Goal: Submit feedback/report problem: Submit feedback/report problem

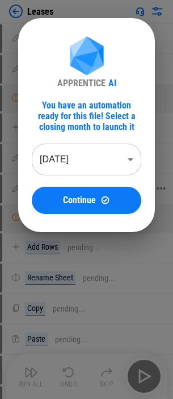
click at [88, 199] on span "Continue" at bounding box center [79, 200] width 33 height 9
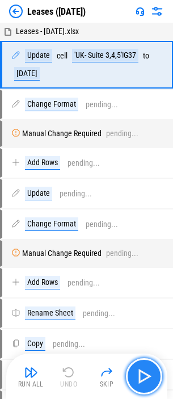
click at [143, 235] on img "button" at bounding box center [144, 376] width 18 height 18
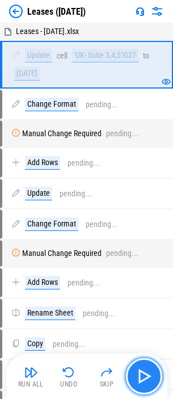
click at [143, 235] on img "button" at bounding box center [144, 376] width 18 height 18
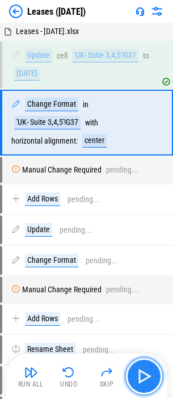
click at [141, 235] on img "button" at bounding box center [144, 376] width 18 height 18
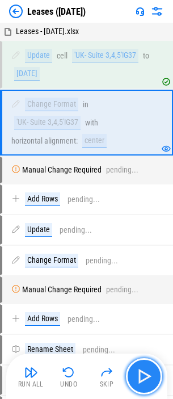
click at [141, 235] on img "button" at bounding box center [144, 376] width 18 height 18
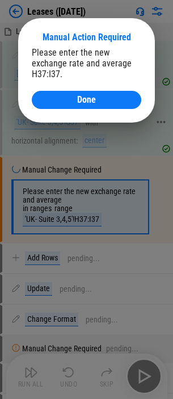
drag, startPoint x: 75, startPoint y: 99, endPoint x: 83, endPoint y: 108, distance: 12.9
click at [75, 99] on div "Done" at bounding box center [86, 99] width 82 height 9
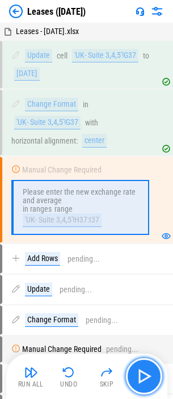
click at [146, 235] on img "button" at bounding box center [144, 376] width 18 height 18
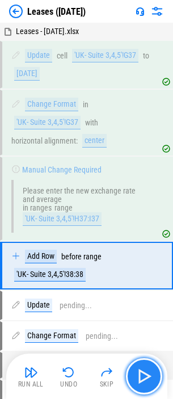
click at [146, 235] on img "button" at bounding box center [144, 376] width 18 height 18
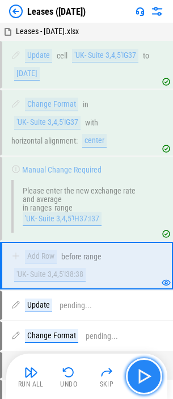
click at [143, 235] on img "button" at bounding box center [144, 376] width 18 height 18
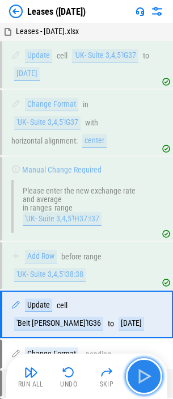
click at [139, 235] on img "button" at bounding box center [144, 376] width 18 height 18
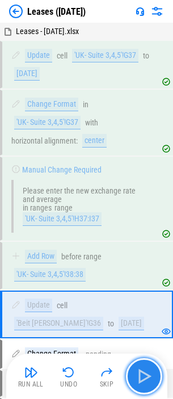
click at [139, 235] on img "button" at bounding box center [144, 376] width 18 height 18
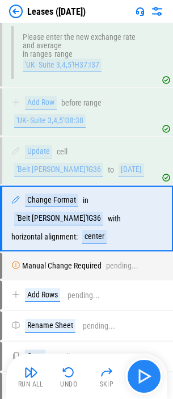
scroll to position [164, 0]
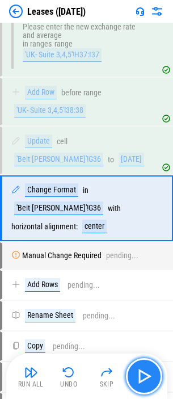
click at [141, 235] on img "button" at bounding box center [144, 376] width 18 height 18
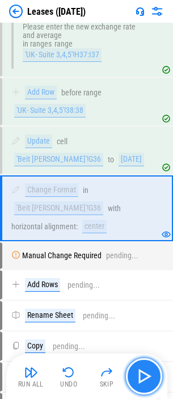
click at [143, 235] on img "button" at bounding box center [144, 376] width 18 height 18
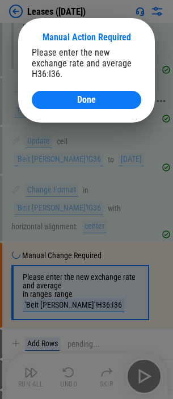
click at [73, 93] on button "Done" at bounding box center [86, 100] width 109 height 18
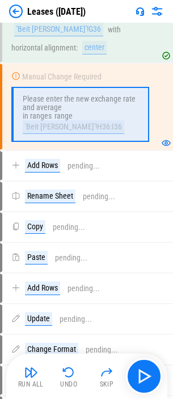
scroll to position [391, 0]
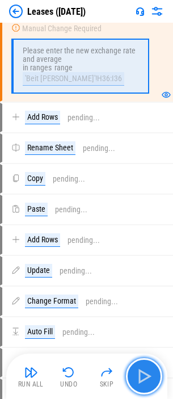
click at [142, 235] on img "button" at bounding box center [144, 376] width 18 height 18
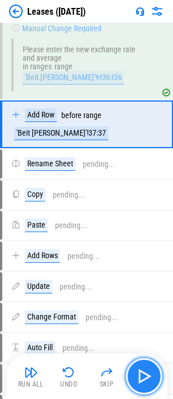
click at [144, 235] on img "button" at bounding box center [144, 376] width 18 height 18
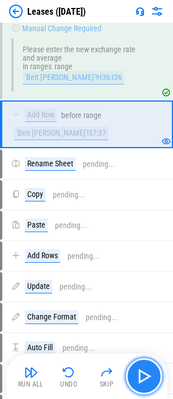
click at [145, 235] on img "button" at bounding box center [144, 376] width 18 height 18
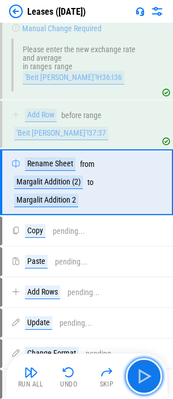
click at [144, 235] on img "button" at bounding box center [144, 376] width 18 height 18
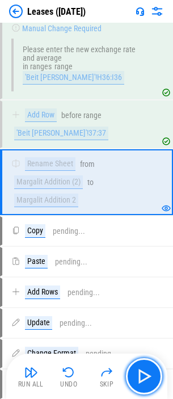
click at [142, 235] on img "button" at bounding box center [144, 376] width 18 height 18
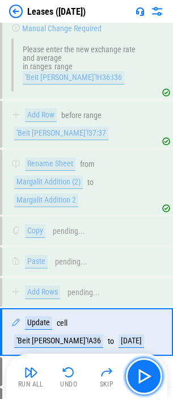
click at [142, 235] on img "button" at bounding box center [144, 376] width 18 height 18
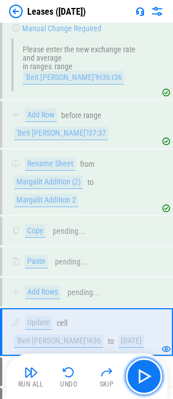
click at [142, 235] on img "button" at bounding box center [144, 376] width 18 height 18
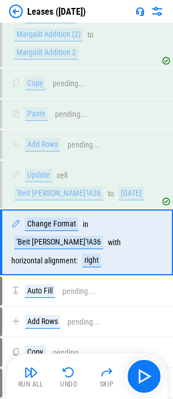
scroll to position [546, 0]
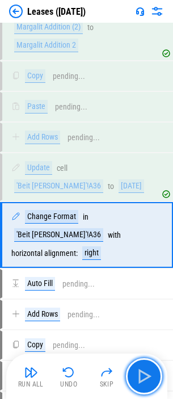
click at [142, 235] on img "button" at bounding box center [144, 376] width 18 height 18
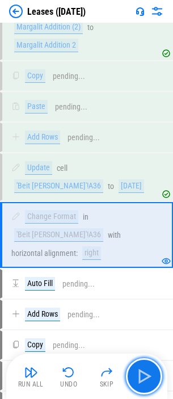
click at [142, 235] on img "button" at bounding box center [144, 376] width 18 height 18
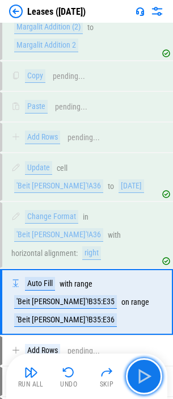
click at [142, 235] on img "button" at bounding box center [144, 376] width 18 height 18
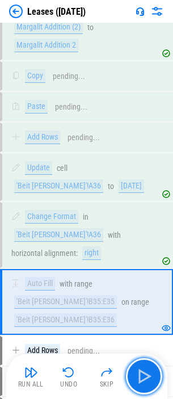
click at [142, 235] on img "button" at bounding box center [144, 376] width 18 height 18
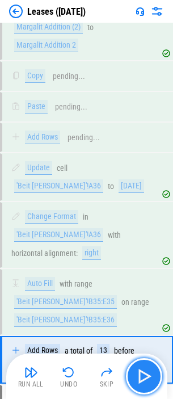
click at [136, 235] on img "button" at bounding box center [144, 376] width 18 height 18
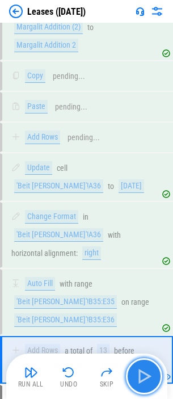
click at [141, 235] on img "button" at bounding box center [144, 376] width 18 height 18
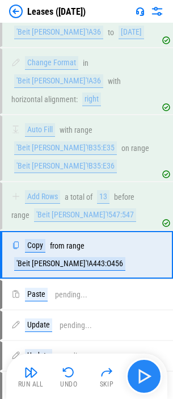
scroll to position [710, 0]
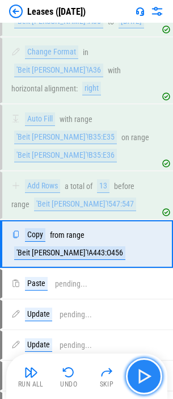
click at [141, 235] on img "button" at bounding box center [144, 376] width 18 height 18
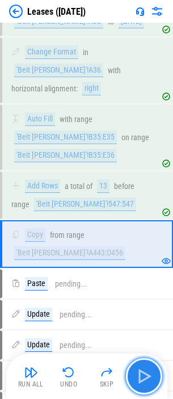
click at [143, 235] on img "button" at bounding box center [144, 376] width 18 height 18
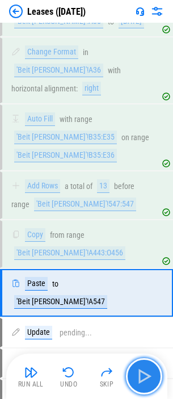
click at [143, 235] on img "button" at bounding box center [144, 376] width 18 height 18
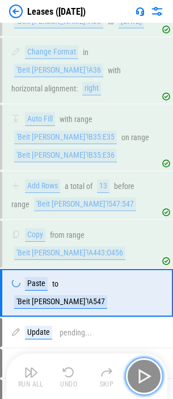
click at [143, 235] on img "button" at bounding box center [144, 376] width 18 height 18
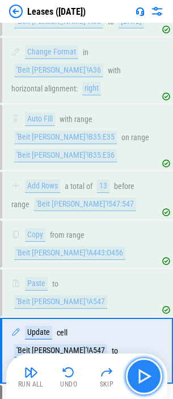
click at [143, 235] on img "button" at bounding box center [144, 376] width 18 height 18
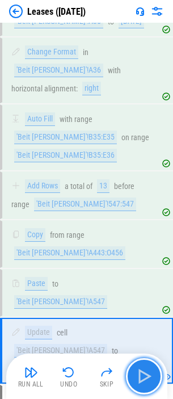
click at [147, 235] on img "button" at bounding box center [144, 376] width 18 height 18
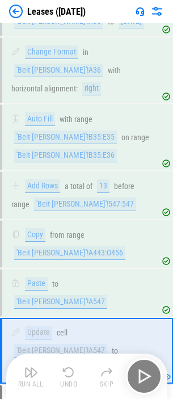
click at [147, 235] on div "Run All Undo Skip" at bounding box center [88, 376] width 150 height 36
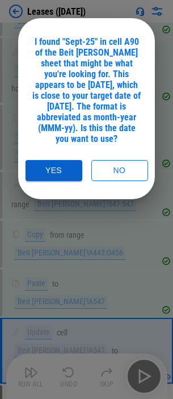
click at [61, 169] on button "Yes" at bounding box center [54, 170] width 57 height 21
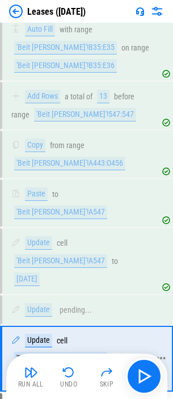
scroll to position [869, 0]
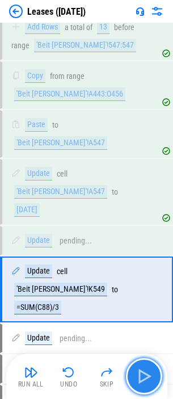
click at [143, 235] on img "button" at bounding box center [144, 376] width 18 height 18
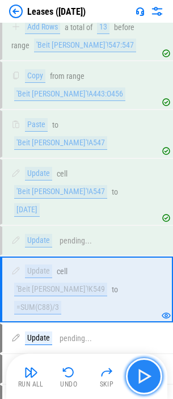
click at [143, 235] on img "button" at bounding box center [144, 376] width 18 height 18
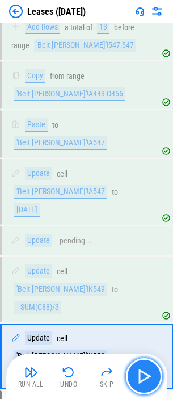
click at [143, 235] on img "button" at bounding box center [144, 376] width 18 height 18
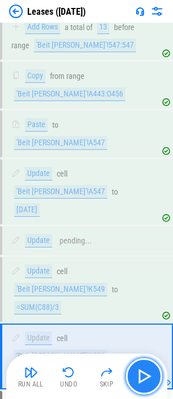
click at [143, 235] on img "button" at bounding box center [144, 376] width 18 height 18
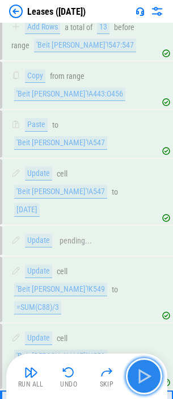
click at [143, 235] on img "button" at bounding box center [144, 376] width 18 height 18
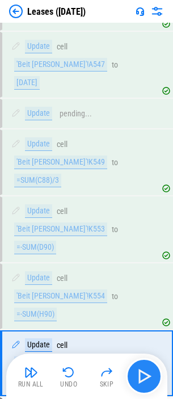
scroll to position [1015, 0]
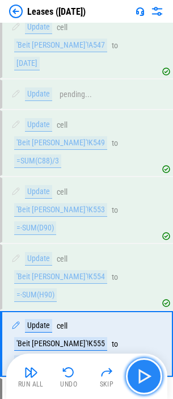
click at [143, 235] on img "button" at bounding box center [144, 376] width 18 height 18
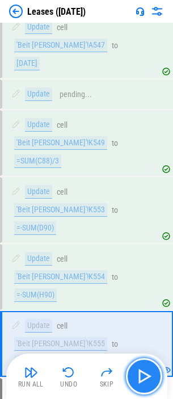
click at [143, 235] on img "button" at bounding box center [144, 376] width 18 height 18
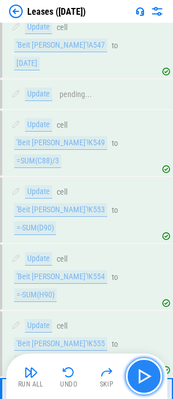
click at [143, 235] on img "button" at bounding box center [144, 376] width 18 height 18
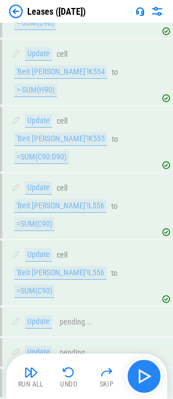
scroll to position [1315, 0]
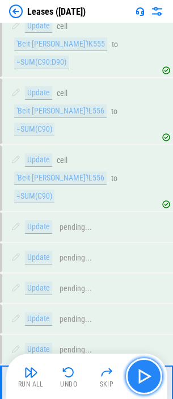
click at [145, 235] on img "button" at bounding box center [144, 376] width 18 height 18
click at [143, 235] on img "button" at bounding box center [144, 376] width 18 height 18
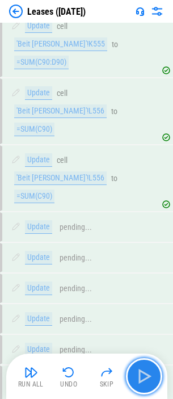
click at [143, 235] on img "button" at bounding box center [144, 376] width 18 height 18
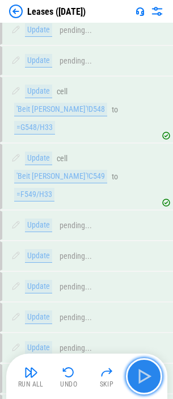
scroll to position [1626, 0]
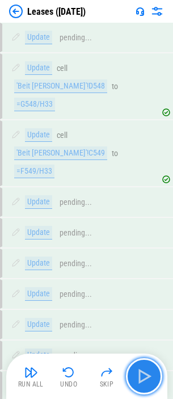
click at [143, 235] on img "button" at bounding box center [144, 376] width 18 height 18
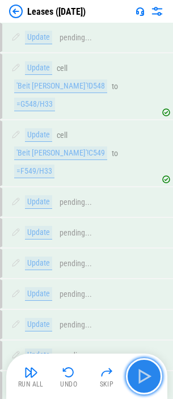
click at [151, 235] on img "button" at bounding box center [144, 376] width 18 height 18
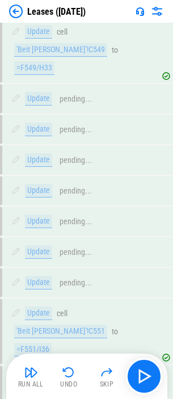
scroll to position [1773, 0]
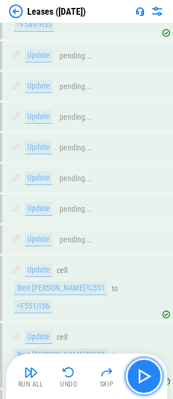
click at [150, 235] on img "button" at bounding box center [144, 376] width 18 height 18
click at [148, 235] on img "button" at bounding box center [144, 376] width 18 height 18
click at [140, 235] on img "button" at bounding box center [144, 376] width 18 height 18
click at [144, 235] on img "button" at bounding box center [144, 376] width 18 height 18
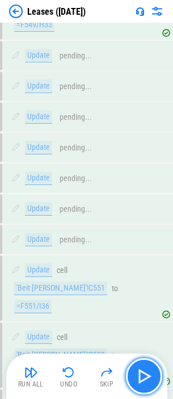
click at [145, 235] on img "button" at bounding box center [144, 376] width 18 height 18
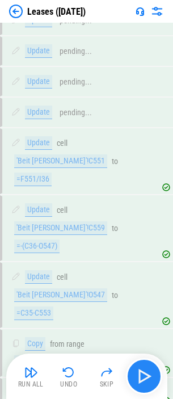
scroll to position [1901, 0]
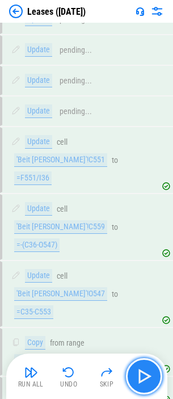
click at [145, 235] on img "button" at bounding box center [144, 376] width 18 height 18
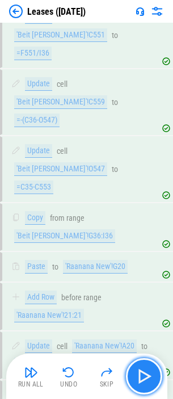
click at [145, 235] on img "button" at bounding box center [144, 376] width 18 height 18
click at [143, 235] on img "button" at bounding box center [144, 376] width 18 height 18
click at [145, 235] on img "button" at bounding box center [144, 376] width 18 height 18
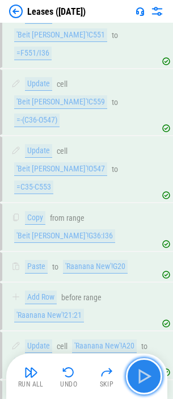
click at [145, 235] on img "button" at bounding box center [144, 376] width 18 height 18
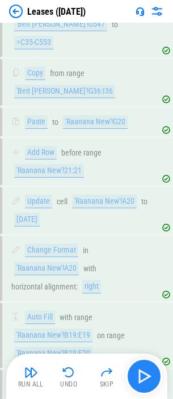
scroll to position [2172, 0]
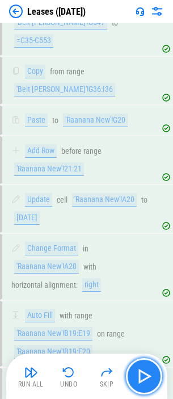
click at [145, 235] on img "button" at bounding box center [144, 376] width 18 height 18
click at [149, 235] on img "button" at bounding box center [144, 376] width 18 height 18
click at [147, 235] on img "button" at bounding box center [144, 376] width 18 height 18
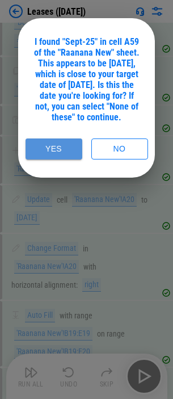
click at [56, 158] on button "Yes" at bounding box center [54, 148] width 57 height 21
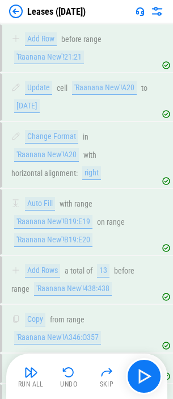
scroll to position [2291, 0]
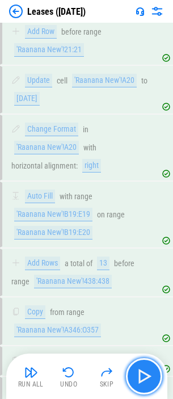
click at [142, 235] on img "button" at bounding box center [144, 376] width 18 height 18
click at [145, 235] on img "button" at bounding box center [144, 376] width 18 height 18
click at [146, 235] on img "button" at bounding box center [144, 376] width 18 height 18
click at [140, 235] on img "button" at bounding box center [144, 376] width 18 height 18
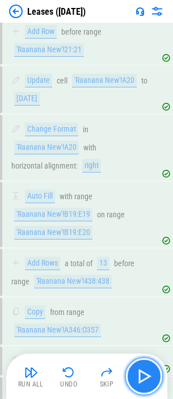
click at [141, 235] on img "button" at bounding box center [144, 376] width 18 height 18
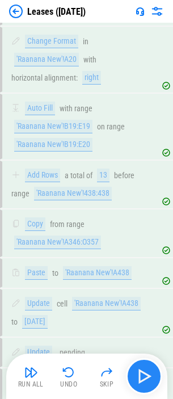
scroll to position [2437, 0]
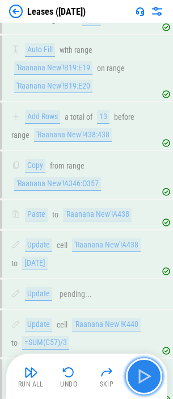
click at [141, 235] on img "button" at bounding box center [144, 376] width 18 height 18
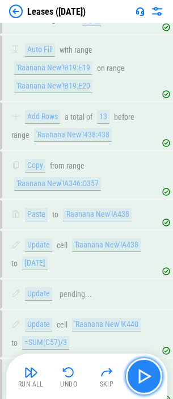
click at [141, 235] on img "button" at bounding box center [144, 376] width 18 height 18
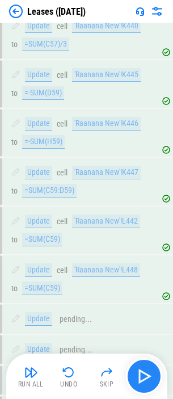
scroll to position [2737, 0]
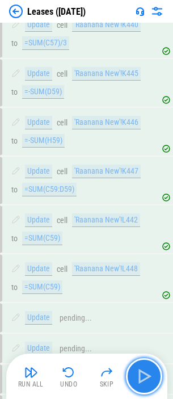
click at [141, 235] on img "button" at bounding box center [144, 376] width 18 height 18
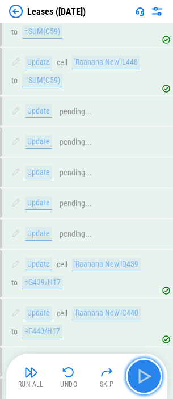
scroll to position [3049, 0]
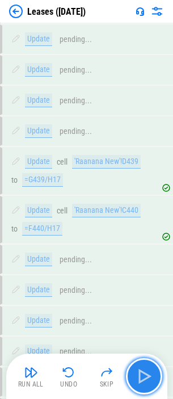
click at [141, 235] on img "button" at bounding box center [144, 376] width 18 height 18
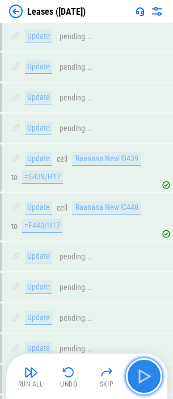
click at [141, 235] on img "button" at bounding box center [144, 376] width 18 height 18
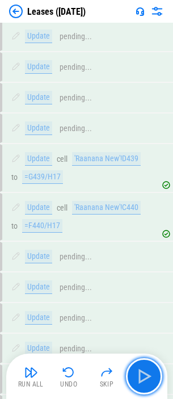
click at [138, 235] on img "button" at bounding box center [144, 376] width 18 height 18
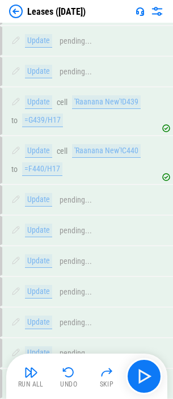
scroll to position [3195, 0]
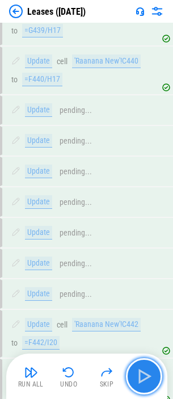
click at [139, 235] on img "button" at bounding box center [144, 376] width 18 height 18
click at [147, 235] on img "button" at bounding box center [144, 376] width 18 height 18
click at [145, 235] on img "button" at bounding box center [144, 376] width 18 height 18
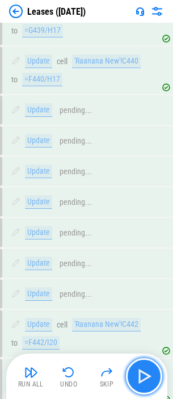
click at [145, 235] on img "button" at bounding box center [144, 376] width 18 height 18
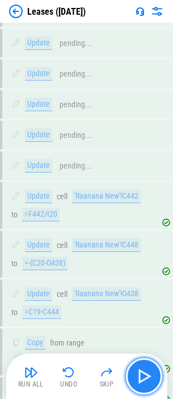
click at [145, 235] on img "button" at bounding box center [144, 376] width 18 height 18
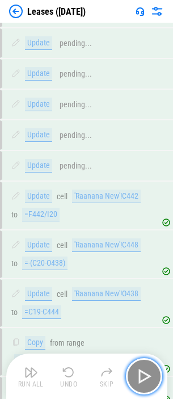
click at [145, 235] on img "button" at bounding box center [144, 376] width 18 height 18
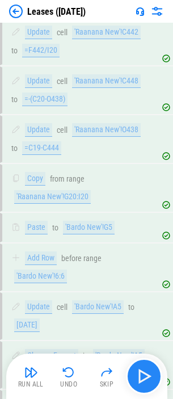
scroll to position [3488, 0]
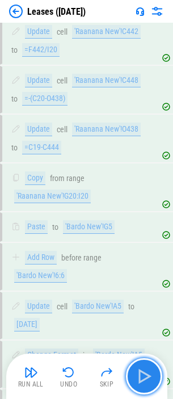
click at [145, 235] on img "button" at bounding box center [144, 376] width 18 height 18
click at [136, 235] on img "button" at bounding box center [144, 376] width 18 height 18
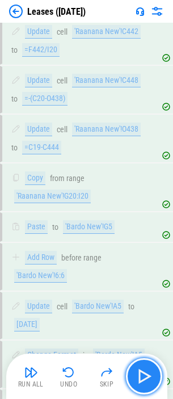
click at [136, 235] on img "button" at bounding box center [144, 376] width 18 height 18
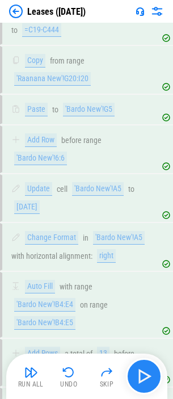
scroll to position [3616, 0]
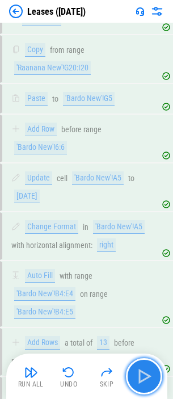
click at [136, 235] on img "button" at bounding box center [144, 376] width 18 height 18
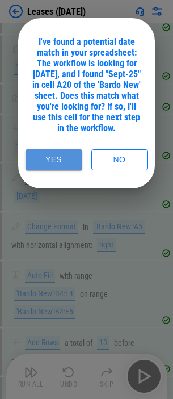
click at [54, 170] on button "Yes" at bounding box center [54, 159] width 57 height 21
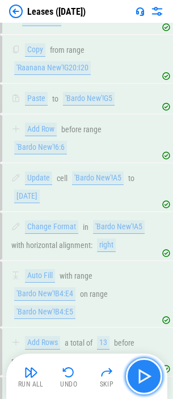
click at [149, 235] on img "button" at bounding box center [144, 376] width 18 height 18
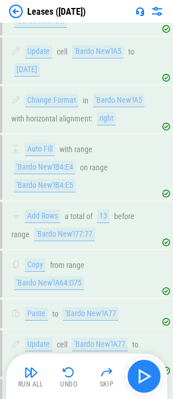
scroll to position [3744, 0]
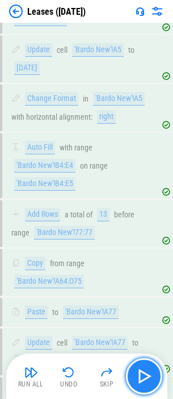
click at [149, 235] on img "button" at bounding box center [144, 376] width 18 height 18
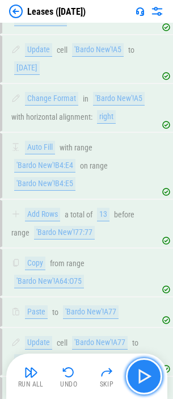
click at [149, 235] on img "button" at bounding box center [144, 376] width 18 height 18
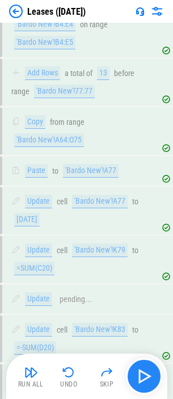
scroll to position [3890, 0]
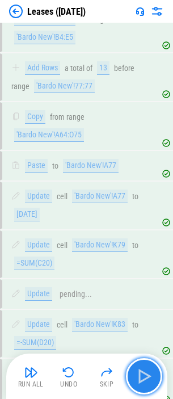
click at [149, 235] on img "button" at bounding box center [144, 376] width 18 height 18
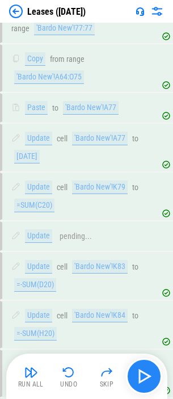
scroll to position [4110, 0]
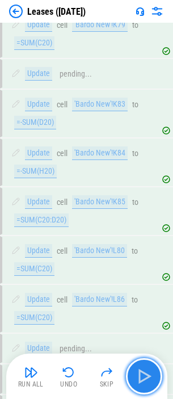
click at [146, 235] on img "button" at bounding box center [144, 376] width 18 height 18
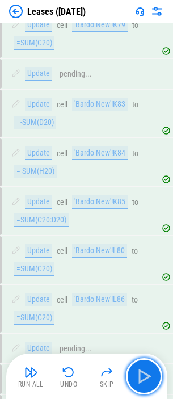
click at [146, 235] on img "button" at bounding box center [144, 376] width 18 height 18
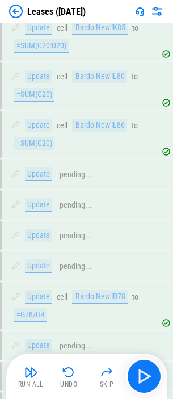
scroll to position [4312, 0]
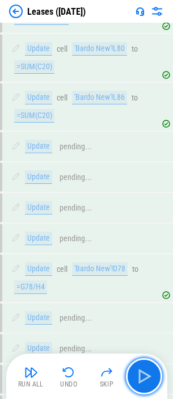
click at [146, 235] on img "button" at bounding box center [144, 376] width 18 height 18
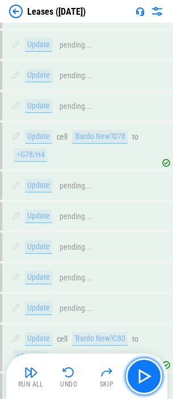
scroll to position [4471, 0]
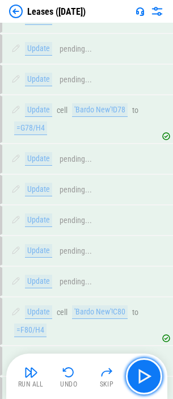
click at [146, 235] on img "button" at bounding box center [144, 376] width 18 height 18
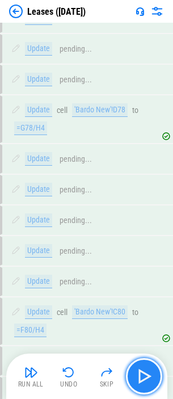
click at [139, 235] on img "button" at bounding box center [144, 376] width 18 height 18
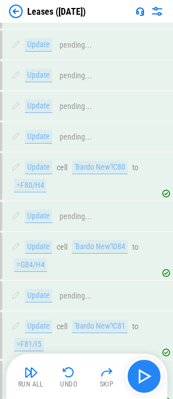
scroll to position [4617, 0]
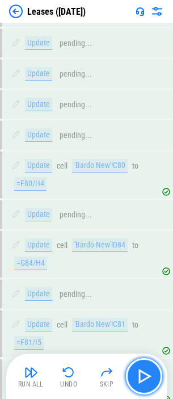
click at [139, 235] on img "button" at bounding box center [144, 376] width 18 height 18
click at [144, 235] on img "button" at bounding box center [144, 376] width 18 height 18
click at [145, 235] on img "button" at bounding box center [144, 376] width 18 height 18
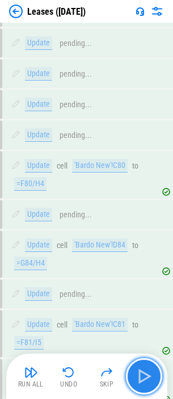
click at [145, 235] on img "button" at bounding box center [144, 376] width 18 height 18
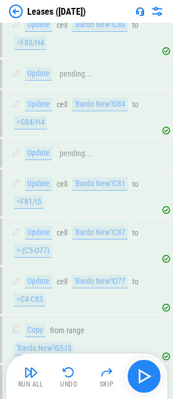
scroll to position [4773, 0]
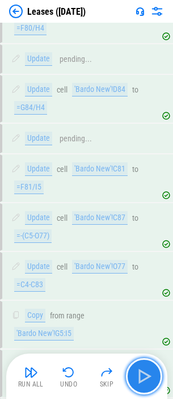
click at [145, 235] on img "button" at bounding box center [144, 376] width 18 height 18
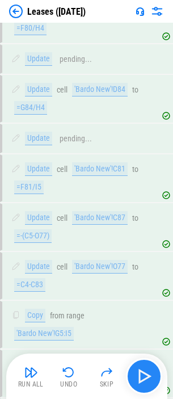
scroll to position [4907, 0]
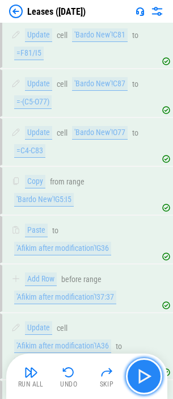
click at [145, 235] on img "button" at bounding box center [144, 376] width 18 height 18
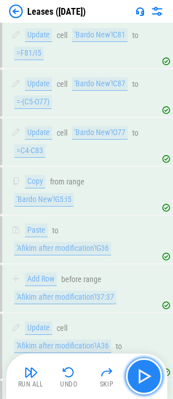
click at [145, 235] on img "button" at bounding box center [144, 376] width 18 height 18
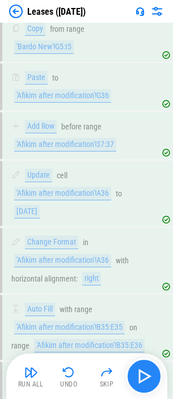
scroll to position [5062, 0]
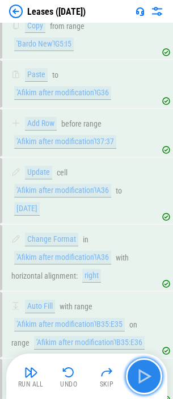
click at [145, 235] on img "button" at bounding box center [144, 376] width 18 height 18
click at [144, 235] on img "button" at bounding box center [144, 376] width 18 height 18
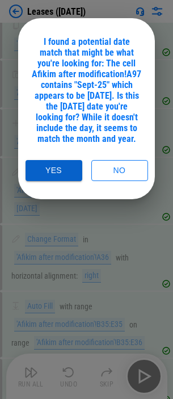
click at [55, 181] on button "Yes" at bounding box center [54, 170] width 57 height 21
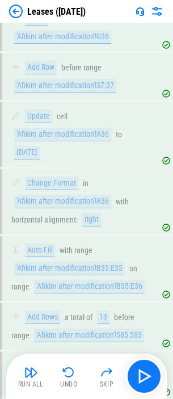
scroll to position [5187, 0]
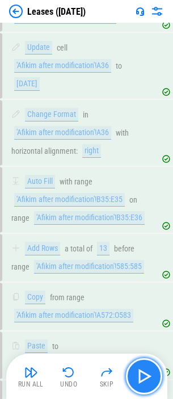
click at [145, 235] on img "button" at bounding box center [144, 376] width 18 height 18
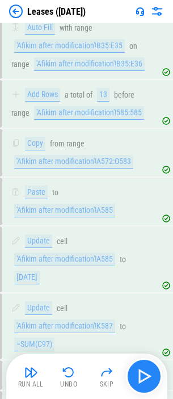
scroll to position [5351, 0]
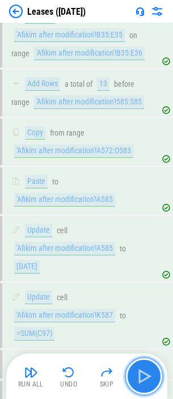
click at [145, 235] on img "button" at bounding box center [144, 376] width 18 height 18
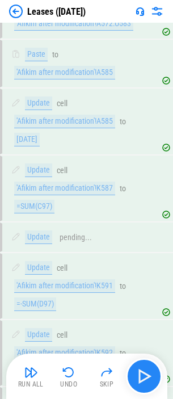
scroll to position [5485, 0]
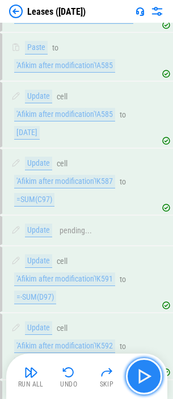
click at [145, 235] on img "button" at bounding box center [144, 376] width 18 height 18
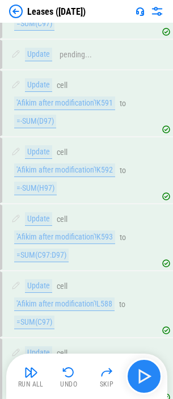
scroll to position [5741, 0]
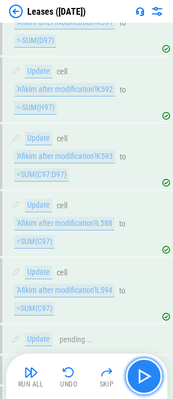
click at [147, 235] on img "button" at bounding box center [144, 376] width 18 height 18
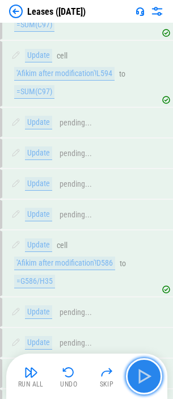
scroll to position [5961, 0]
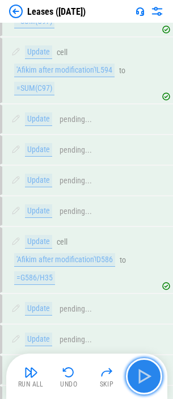
click at [147, 235] on img "button" at bounding box center [144, 376] width 18 height 18
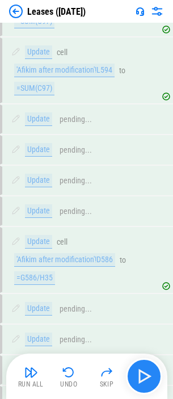
scroll to position [6156, 0]
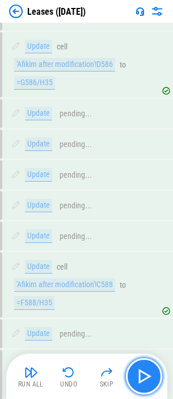
click at [147, 235] on img "button" at bounding box center [144, 376] width 18 height 18
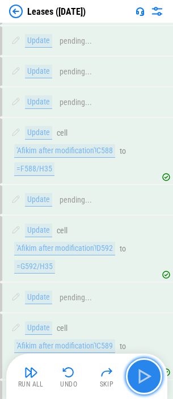
click at [147, 235] on img "button" at bounding box center [144, 376] width 18 height 18
click at [146, 235] on img "button" at bounding box center [144, 376] width 18 height 18
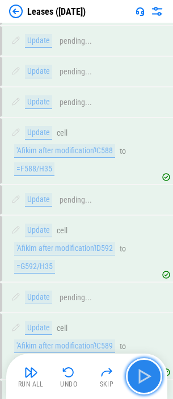
click at [146, 235] on img "button" at bounding box center [144, 376] width 18 height 18
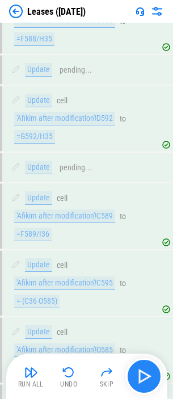
scroll to position [6427, 0]
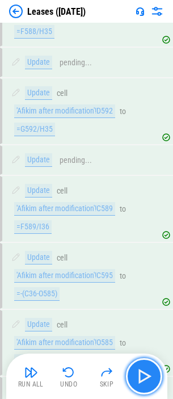
click at [146, 235] on img "button" at bounding box center [144, 376] width 18 height 18
click at [153, 235] on img "button" at bounding box center [144, 376] width 18 height 18
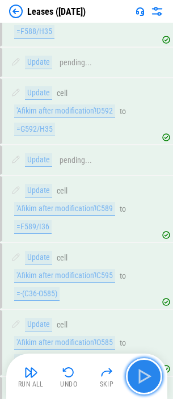
click at [153, 235] on img "button" at bounding box center [144, 376] width 18 height 18
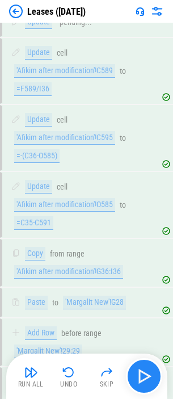
scroll to position [6601, 0]
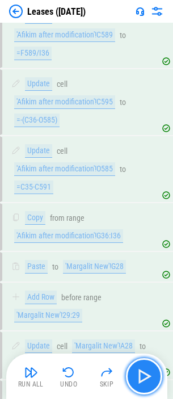
click at [153, 235] on img "button" at bounding box center [144, 376] width 18 height 18
click at [143, 235] on img "button" at bounding box center [144, 376] width 18 height 18
click at [146, 235] on img "button" at bounding box center [144, 376] width 18 height 18
click at [141, 235] on img "button" at bounding box center [144, 376] width 18 height 18
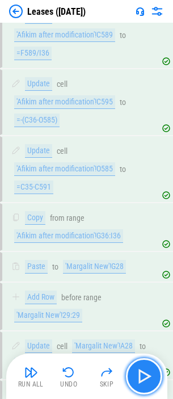
click at [137, 235] on img "button" at bounding box center [144, 376] width 18 height 18
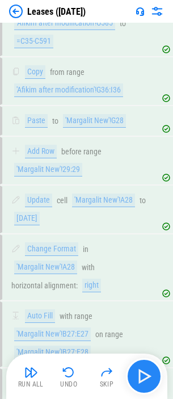
scroll to position [6747, 0]
click at [137, 235] on img "button" at bounding box center [144, 376] width 18 height 18
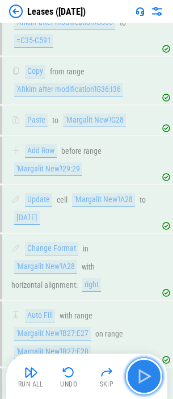
click at [137, 235] on img "button" at bounding box center [144, 376] width 18 height 18
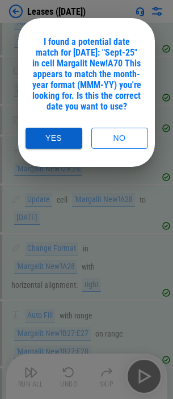
click at [49, 149] on button "Yes" at bounding box center [54, 138] width 57 height 21
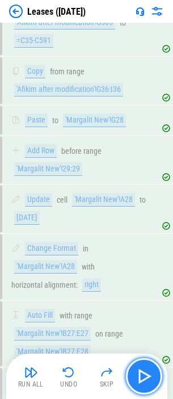
click at [139, 235] on img "button" at bounding box center [144, 376] width 18 height 18
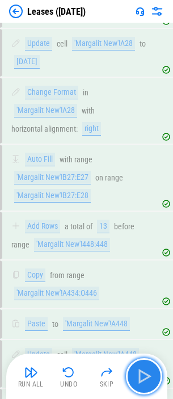
click at [139, 235] on img "button" at bounding box center [144, 376] width 18 height 18
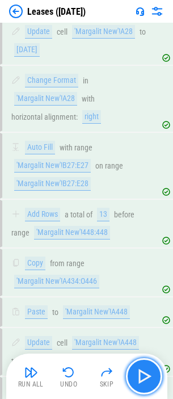
click at [139, 235] on img "button" at bounding box center [144, 376] width 18 height 18
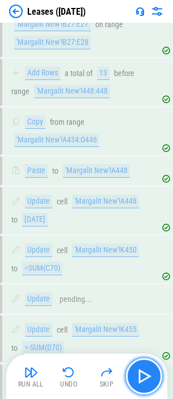
scroll to position [7062, 0]
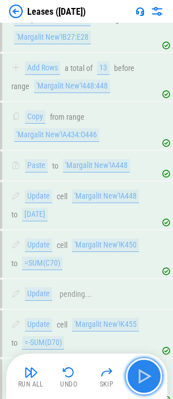
click at [139, 235] on img "button" at bounding box center [144, 376] width 18 height 18
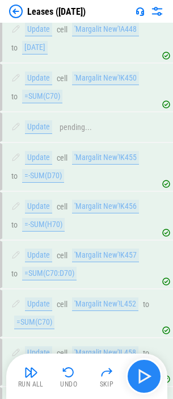
scroll to position [7282, 0]
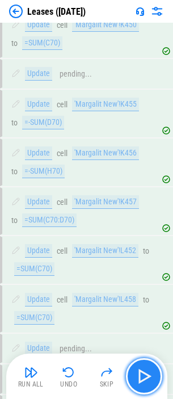
click at [139, 235] on img "button" at bounding box center [144, 376] width 18 height 18
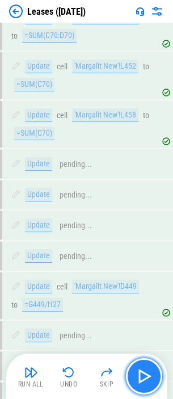
scroll to position [7483, 0]
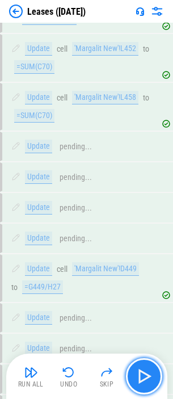
click at [139, 235] on img "button" at bounding box center [144, 376] width 18 height 18
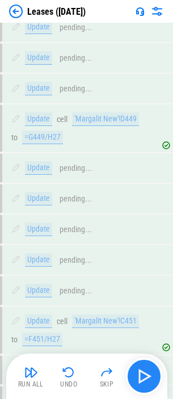
scroll to position [7642, 0]
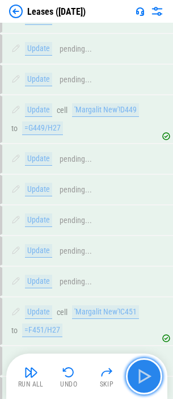
click at [139, 235] on img "button" at bounding box center [144, 376] width 18 height 18
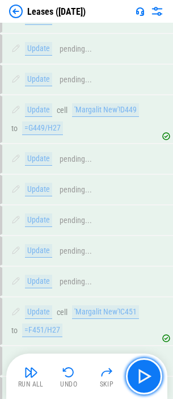
click at [140, 235] on img "button" at bounding box center [144, 376] width 18 height 18
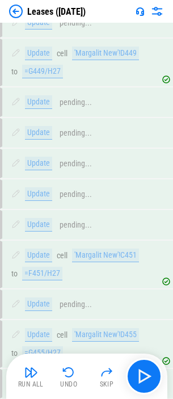
scroll to position [7789, 0]
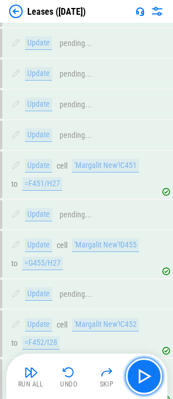
click at [141, 235] on img "button" at bounding box center [144, 376] width 18 height 18
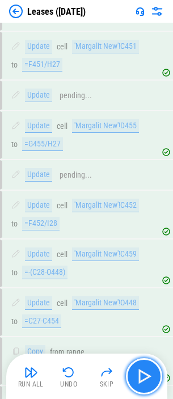
click at [140, 235] on img "button" at bounding box center [144, 376] width 18 height 18
click at [150, 235] on img "button" at bounding box center [144, 376] width 18 height 18
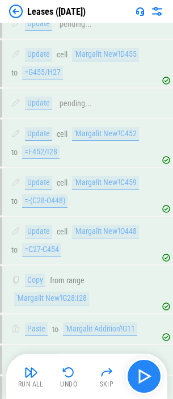
scroll to position [8041, 0]
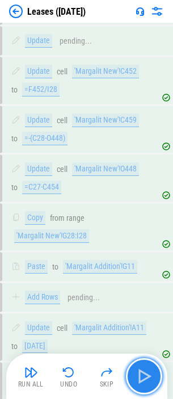
click at [150, 235] on img "button" at bounding box center [144, 376] width 18 height 18
click at [152, 235] on img "button" at bounding box center [144, 376] width 18 height 18
click at [150, 235] on img "button" at bounding box center [144, 376] width 18 height 18
click at [148, 235] on img "button" at bounding box center [144, 376] width 18 height 18
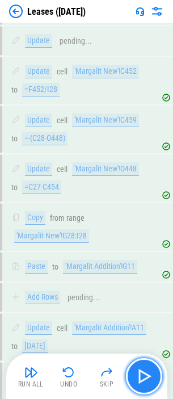
click at [145, 235] on img "button" at bounding box center [144, 376] width 18 height 18
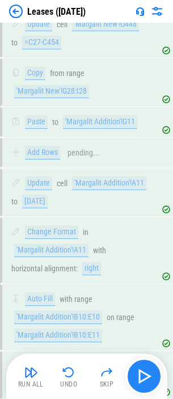
scroll to position [8188, 0]
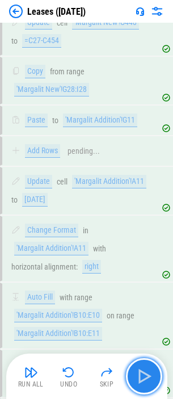
click at [145, 235] on img "button" at bounding box center [144, 376] width 18 height 18
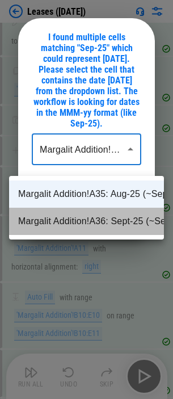
drag, startPoint x: 105, startPoint y: 222, endPoint x: 95, endPoint y: 227, distance: 11.2
click at [105, 223] on li "Margalit Addition!A36: Sept-25 (~Sep-25)" at bounding box center [86, 221] width 155 height 27
type input "**********"
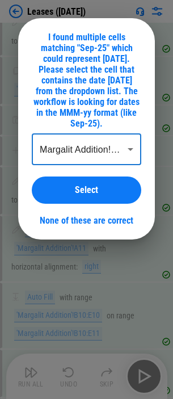
click at [86, 195] on span "Select" at bounding box center [86, 189] width 23 height 9
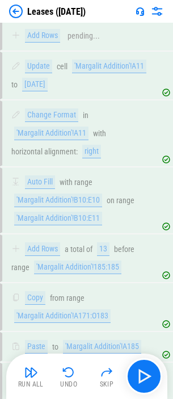
scroll to position [8303, 0]
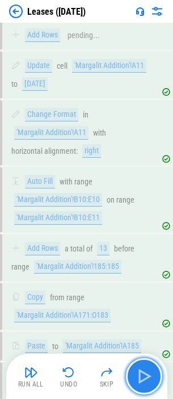
click at [150, 235] on img "button" at bounding box center [144, 376] width 18 height 18
click at [135, 235] on img "button" at bounding box center [144, 376] width 18 height 18
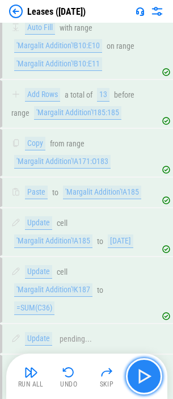
click at [135, 235] on img "button" at bounding box center [144, 376] width 18 height 18
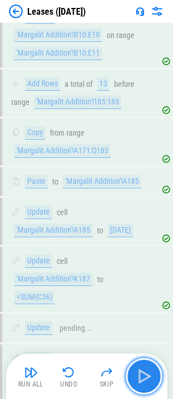
click at [135, 235] on img "button" at bounding box center [144, 376] width 18 height 18
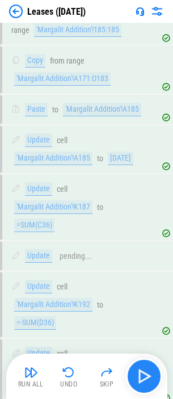
scroll to position [8602, 0]
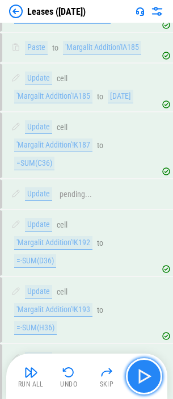
click at [135, 235] on img "button" at bounding box center [144, 376] width 18 height 18
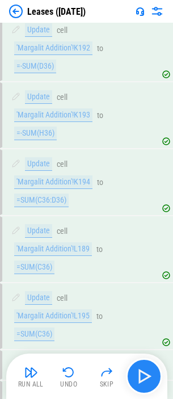
scroll to position [8858, 0]
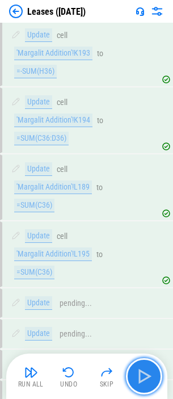
click at [135, 235] on img "button" at bounding box center [144, 376] width 18 height 18
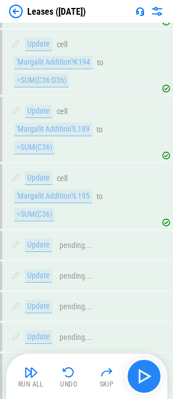
scroll to position [9078, 0]
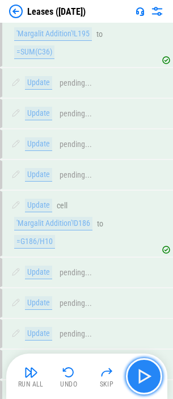
click at [135, 235] on img "button" at bounding box center [144, 376] width 18 height 18
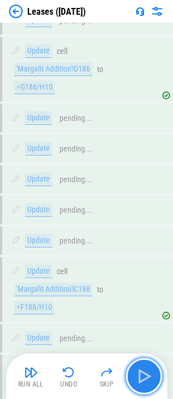
click at [135, 235] on img "button" at bounding box center [144, 376] width 18 height 18
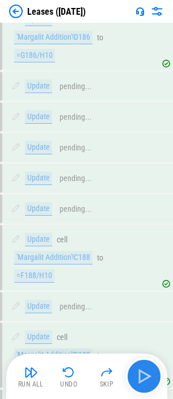
click at [135, 235] on div "Run All Undo Skip" at bounding box center [88, 376] width 150 height 36
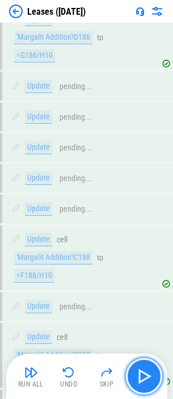
click at [135, 235] on img "button" at bounding box center [144, 376] width 18 height 18
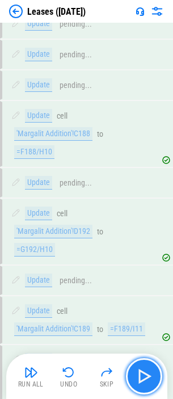
scroll to position [9389, 0]
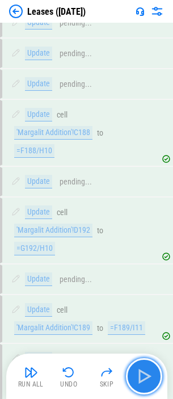
click at [135, 235] on img "button" at bounding box center [144, 376] width 18 height 18
click at [141, 235] on img "button" at bounding box center [144, 376] width 18 height 18
click at [143, 235] on img "button" at bounding box center [144, 376] width 18 height 18
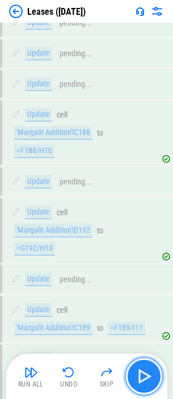
click at [143, 235] on img "button" at bounding box center [144, 376] width 18 height 18
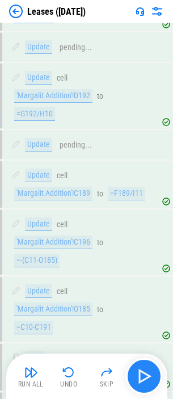
scroll to position [9526, 0]
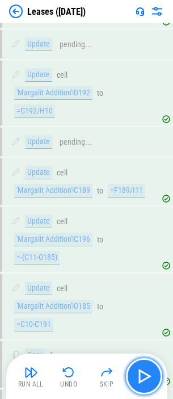
click at [143, 235] on img "button" at bounding box center [144, 376] width 18 height 18
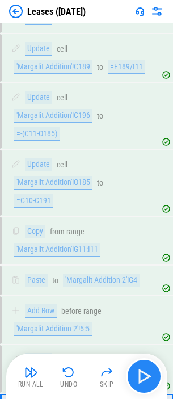
scroll to position [9651, 0]
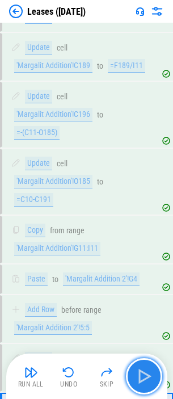
click at [143, 235] on img "button" at bounding box center [144, 376] width 18 height 18
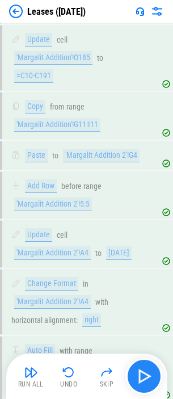
scroll to position [9776, 0]
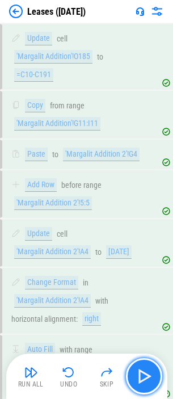
click at [143, 235] on img "button" at bounding box center [144, 376] width 18 height 18
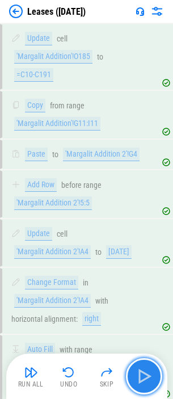
click at [143, 235] on img "button" at bounding box center [144, 376] width 18 height 18
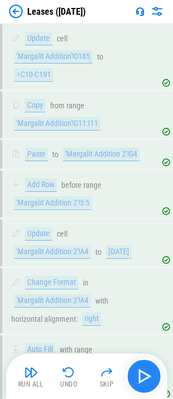
scroll to position [9913, 0]
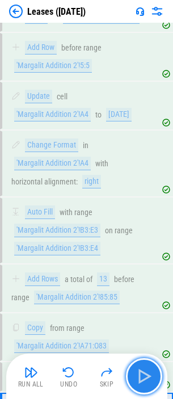
click at [143, 235] on img "button" at bounding box center [144, 376] width 18 height 18
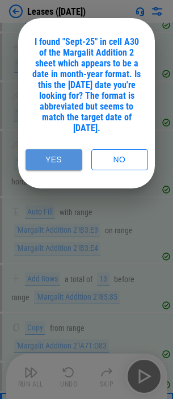
click at [51, 162] on button "Yes" at bounding box center [54, 159] width 57 height 21
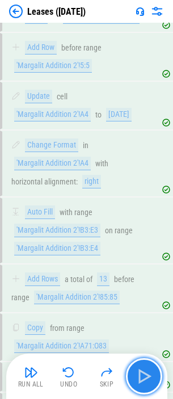
click at [134, 235] on button "button" at bounding box center [144, 376] width 36 height 36
click at [146, 235] on img "button" at bounding box center [144, 376] width 18 height 18
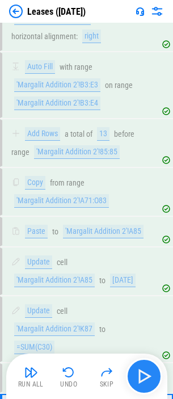
scroll to position [10077, 0]
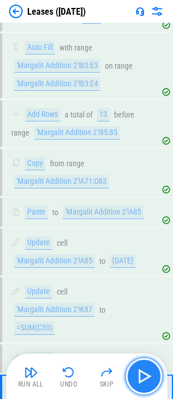
click at [143, 235] on img "button" at bounding box center [144, 376] width 18 height 18
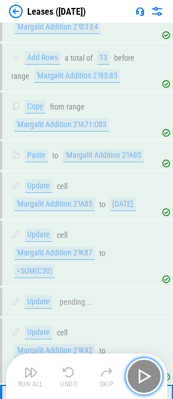
click at [143, 235] on img "button" at bounding box center [144, 376] width 18 height 18
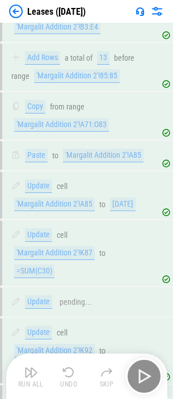
scroll to position [10211, 0]
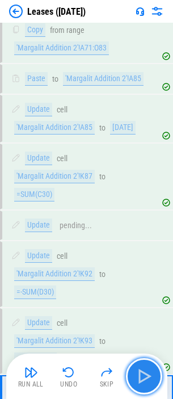
click at [143, 235] on img "button" at bounding box center [144, 376] width 18 height 18
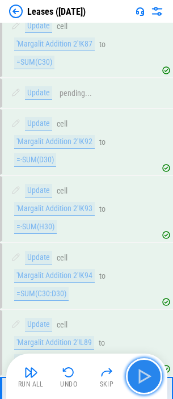
scroll to position [10345, 0]
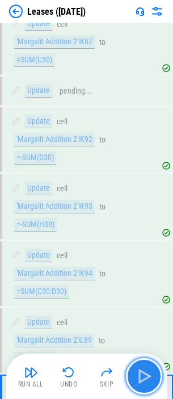
click at [143, 235] on img "button" at bounding box center [144, 376] width 18 height 18
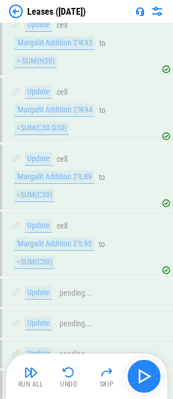
scroll to position [10525, 0]
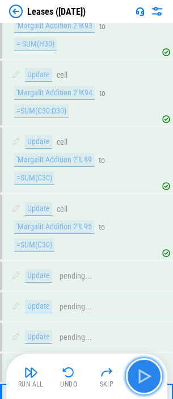
click at [143, 235] on img "button" at bounding box center [144, 376] width 18 height 18
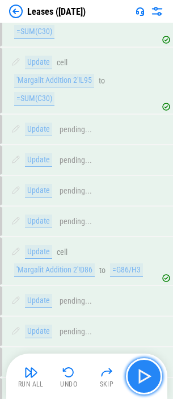
scroll to position [10727, 0]
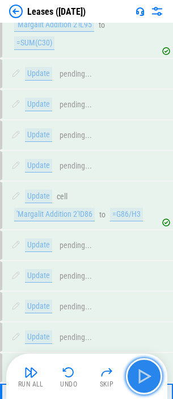
click at [142, 235] on img "button" at bounding box center [144, 376] width 18 height 18
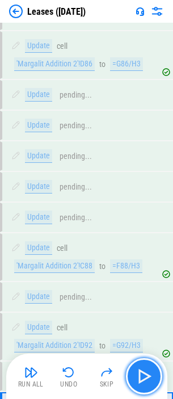
scroll to position [10886, 0]
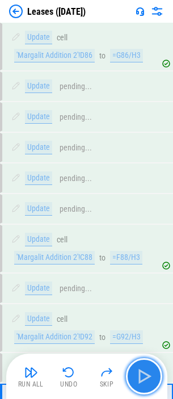
click at [142, 235] on img "button" at bounding box center [144, 376] width 18 height 18
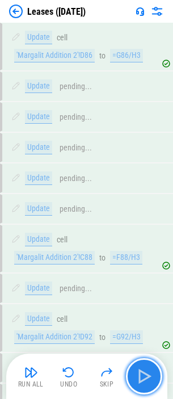
click at [144, 235] on img "button" at bounding box center [144, 376] width 18 height 18
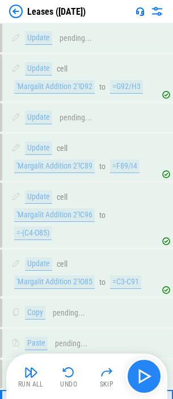
scroll to position [11142, 0]
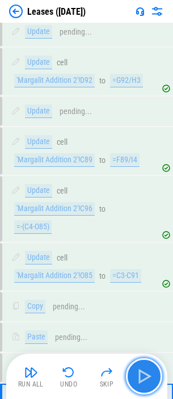
click at [147, 235] on img "button" at bounding box center [144, 376] width 18 height 18
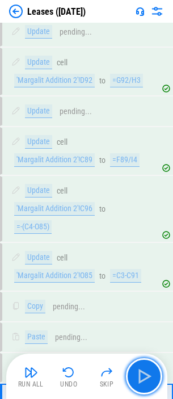
click at [147, 235] on img "button" at bounding box center [144, 376] width 18 height 18
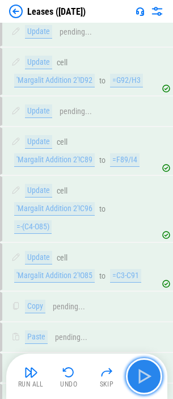
click at [147, 235] on img "button" at bounding box center [144, 376] width 18 height 18
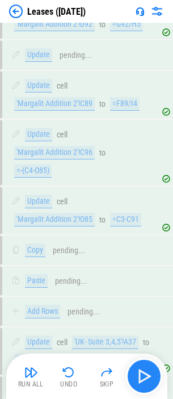
scroll to position [11267, 0]
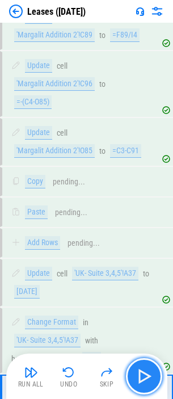
click at [147, 235] on img "button" at bounding box center [144, 376] width 18 height 18
click at [142, 235] on img "button" at bounding box center [144, 376] width 18 height 18
click at [144, 235] on img "button" at bounding box center [144, 376] width 18 height 18
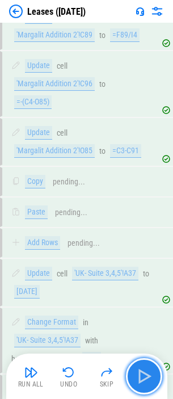
click at [137, 235] on img "button" at bounding box center [144, 376] width 18 height 18
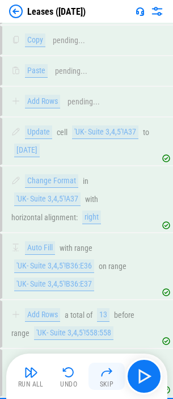
scroll to position [11413, 0]
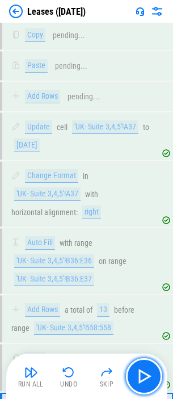
click at [145, 235] on img "button" at bounding box center [144, 376] width 18 height 18
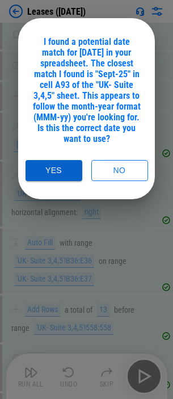
click at [63, 170] on button "Yes" at bounding box center [54, 170] width 57 height 21
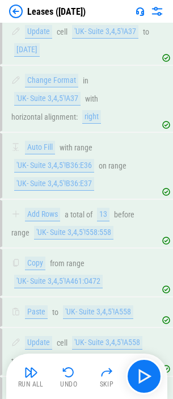
scroll to position [11533, 0]
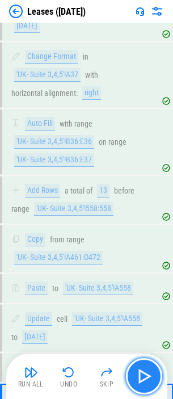
click at [143, 235] on img "button" at bounding box center [144, 376] width 18 height 18
click at [142, 235] on img "button" at bounding box center [144, 376] width 18 height 18
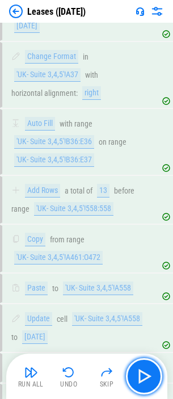
click at [146, 235] on img "button" at bounding box center [144, 376] width 18 height 18
click at [131, 235] on button "button" at bounding box center [144, 376] width 36 height 36
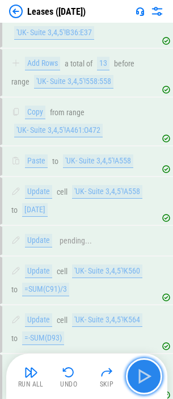
scroll to position [11679, 0]
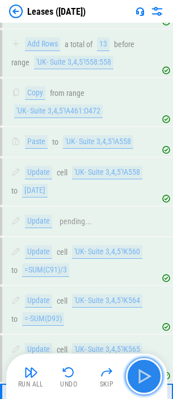
click at [131, 235] on button "button" at bounding box center [144, 376] width 36 height 36
click at [134, 235] on button "button" at bounding box center [144, 376] width 36 height 36
click at [140, 235] on img "button" at bounding box center [144, 376] width 18 height 18
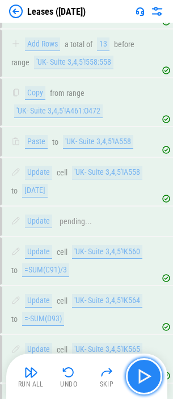
click at [149, 235] on img "button" at bounding box center [144, 376] width 18 height 18
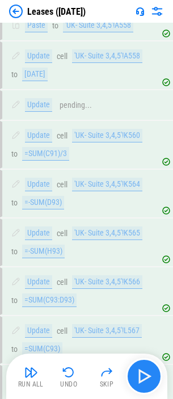
scroll to position [11825, 0]
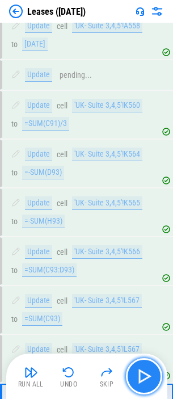
click at [143, 235] on img "button" at bounding box center [144, 376] width 18 height 18
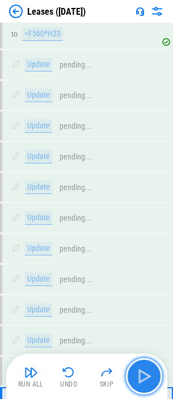
click at [143, 235] on img "button" at bounding box center [144, 376] width 18 height 18
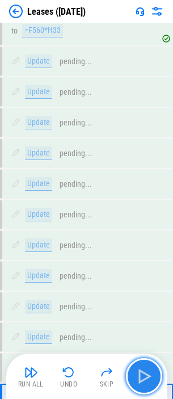
click at [143, 235] on img "button" at bounding box center [144, 376] width 18 height 18
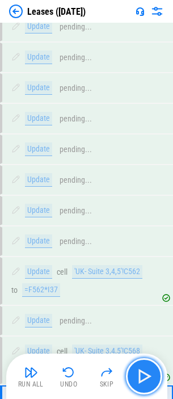
scroll to position [12388, 0]
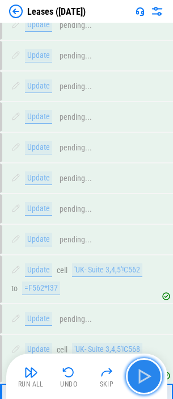
click at [143, 235] on img "button" at bounding box center [144, 376] width 18 height 18
click at [138, 235] on img "button" at bounding box center [144, 376] width 18 height 18
click at [147, 235] on img "button" at bounding box center [144, 376] width 18 height 18
click at [142, 235] on img "button" at bounding box center [144, 376] width 18 height 18
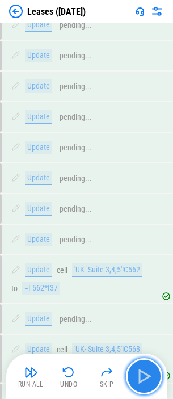
click at [145, 235] on img "button" at bounding box center [144, 376] width 18 height 18
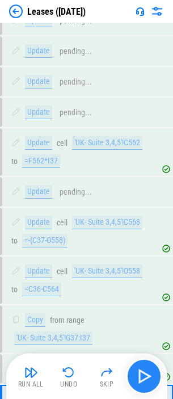
scroll to position [12516, 0]
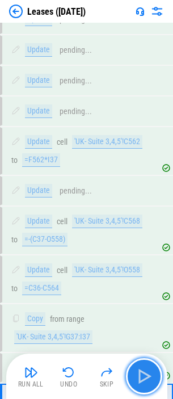
click at [145, 235] on img "button" at bounding box center [144, 376] width 18 height 18
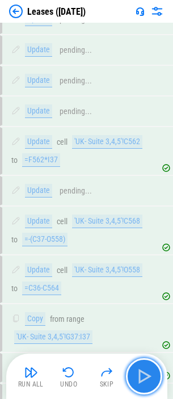
click at [143, 235] on img "button" at bounding box center [144, 376] width 18 height 18
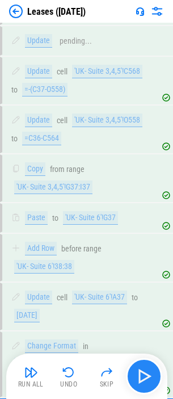
scroll to position [12689, 0]
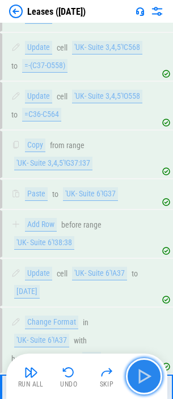
click at [143, 235] on img "button" at bounding box center [144, 376] width 18 height 18
click at [148, 235] on img "button" at bounding box center [144, 376] width 18 height 18
click at [151, 235] on img "button" at bounding box center [144, 376] width 18 height 18
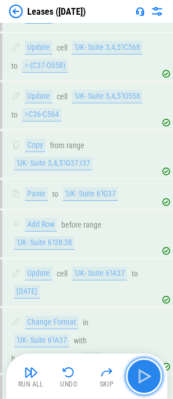
click at [147, 235] on img "button" at bounding box center [144, 376] width 18 height 18
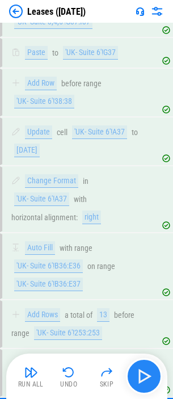
scroll to position [12836, 0]
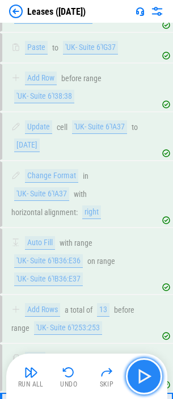
click at [140, 235] on img "button" at bounding box center [144, 376] width 18 height 18
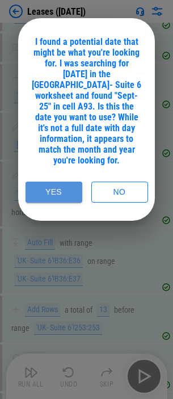
click at [53, 181] on button "Yes" at bounding box center [54, 191] width 57 height 21
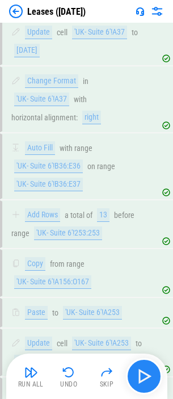
scroll to position [12955, 0]
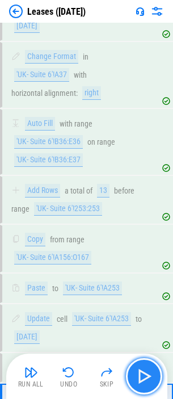
click at [147, 235] on img "button" at bounding box center [144, 376] width 18 height 18
click at [146, 235] on img "button" at bounding box center [144, 376] width 18 height 18
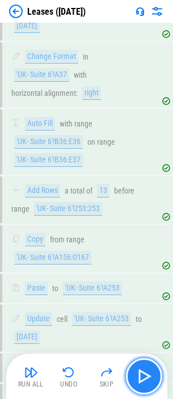
click at [146, 235] on img "button" at bounding box center [144, 376] width 18 height 18
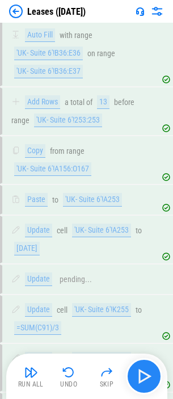
scroll to position [13101, 0]
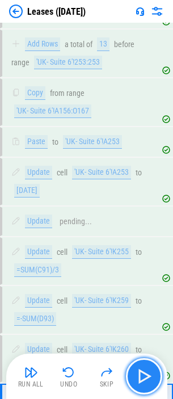
click at [146, 235] on img "button" at bounding box center [144, 376] width 18 height 18
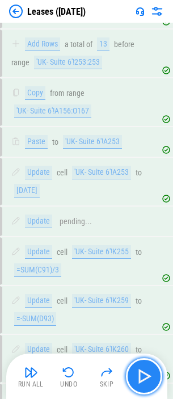
click at [146, 235] on img "button" at bounding box center [144, 376] width 18 height 18
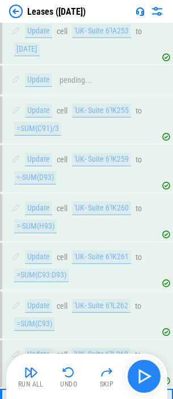
scroll to position [13247, 0]
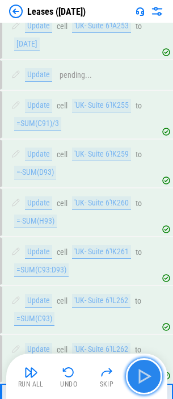
click at [146, 235] on img "button" at bounding box center [144, 376] width 18 height 18
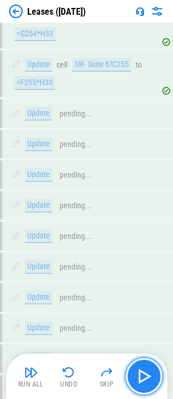
click at [146, 235] on img "button" at bounding box center [144, 376] width 18 height 18
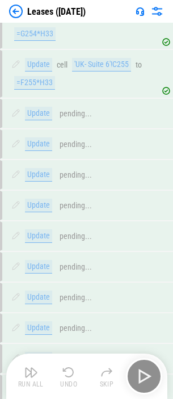
scroll to position [13681, 0]
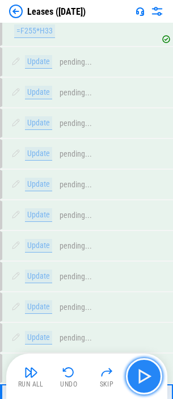
click at [146, 235] on img "button" at bounding box center [144, 376] width 18 height 18
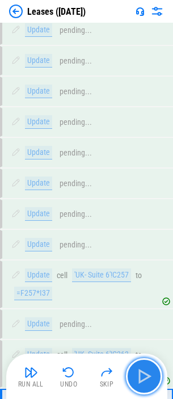
scroll to position [13810, 0]
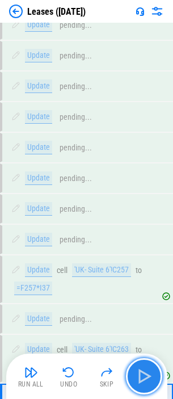
click at [146, 235] on img "button" at bounding box center [144, 376] width 18 height 18
click at [138, 235] on img "button" at bounding box center [144, 376] width 18 height 18
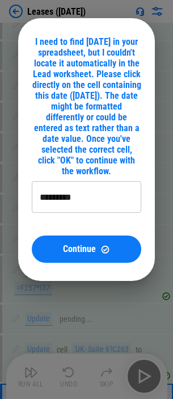
type input "*********"
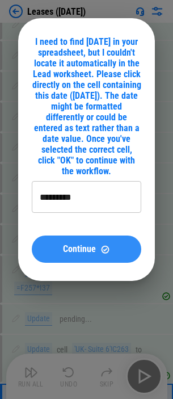
click at [87, 235] on span "Continue" at bounding box center [79, 248] width 33 height 9
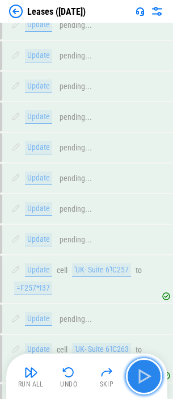
click at [142, 235] on img "button" at bounding box center [144, 376] width 18 height 18
click at [146, 235] on img "button" at bounding box center [144, 376] width 18 height 18
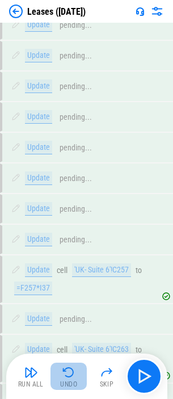
click at [71, 235] on img "button" at bounding box center [69, 372] width 14 height 14
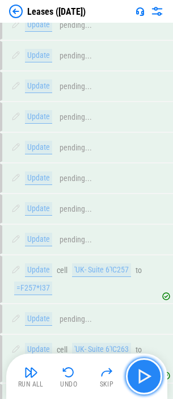
click at [137, 235] on img "button" at bounding box center [144, 376] width 18 height 18
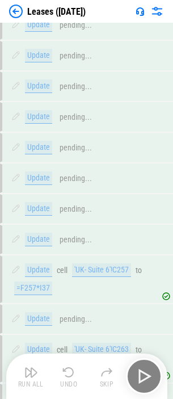
click at [141, 235] on img "button" at bounding box center [144, 376] width 18 height 18
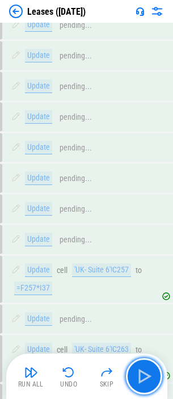
click at [141, 235] on img "button" at bounding box center [144, 376] width 18 height 18
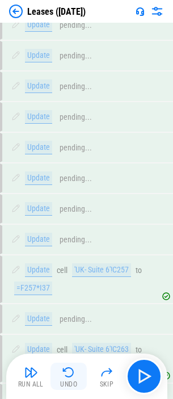
click at [66, 235] on img "button" at bounding box center [69, 372] width 14 height 14
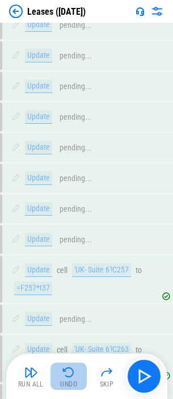
click at [66, 235] on img "button" at bounding box center [69, 372] width 14 height 14
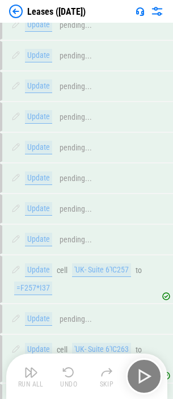
click at [66, 235] on img "button" at bounding box center [69, 372] width 14 height 14
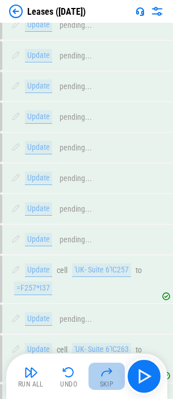
click at [104, 235] on img "button" at bounding box center [107, 372] width 14 height 14
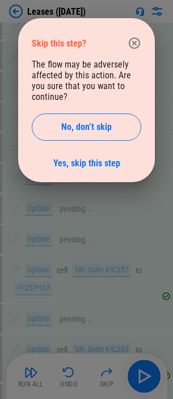
click at [86, 155] on div "The flow may be adversely affected by this action. Are you sure that you want t…" at bounding box center [86, 113] width 109 height 109
click at [86, 161] on link "Yes, skip this step" at bounding box center [86, 163] width 67 height 11
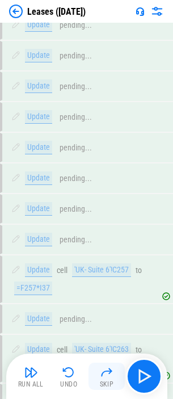
click at [106, 235] on img "button" at bounding box center [107, 372] width 14 height 14
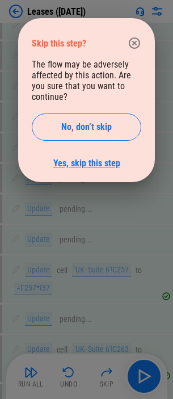
click at [87, 158] on link "Yes, skip this step" at bounding box center [86, 163] width 67 height 11
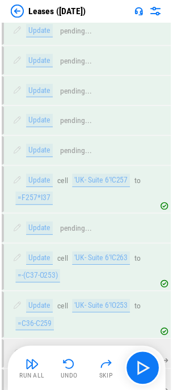
scroll to position [13923, 0]
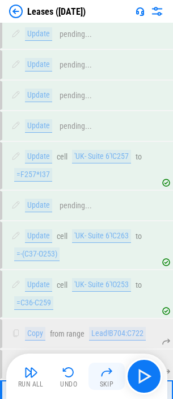
click at [108, 235] on button "Skip" at bounding box center [106, 375] width 36 height 27
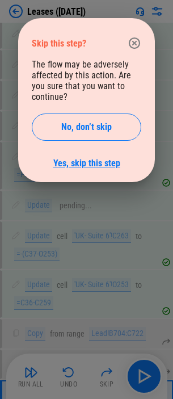
click at [103, 159] on link "Yes, skip this step" at bounding box center [86, 163] width 67 height 11
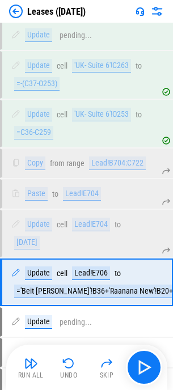
scroll to position [14037, 0]
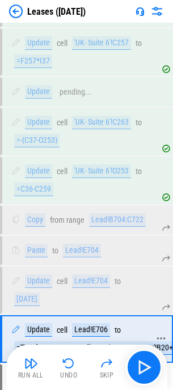
click at [164, 235] on icon at bounding box center [161, 338] width 9 height 2
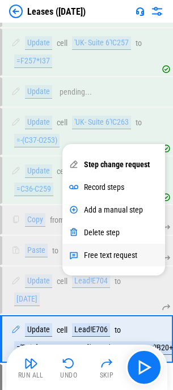
click at [102, 235] on div "Free text request" at bounding box center [110, 255] width 53 height 9
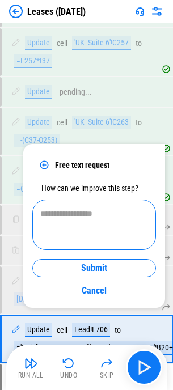
click at [62, 222] on textarea at bounding box center [94, 225] width 108 height 32
type textarea "*"
click at [142, 214] on textarea "**********" at bounding box center [94, 225] width 108 height 32
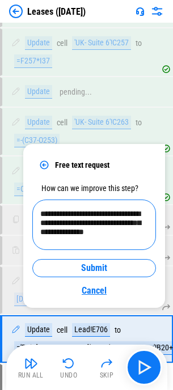
scroll to position [5, 0]
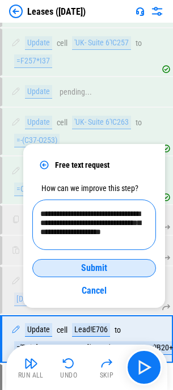
type textarea "**********"
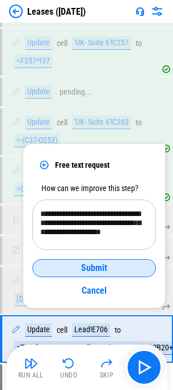
click at [95, 235] on span "Submit" at bounding box center [94, 268] width 26 height 9
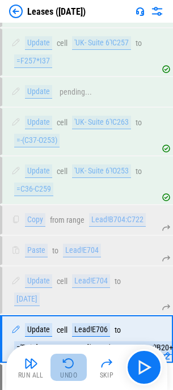
click at [69, 235] on img "button" at bounding box center [69, 364] width 14 height 14
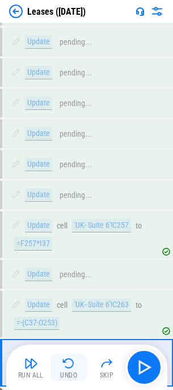
scroll to position [13814, 0]
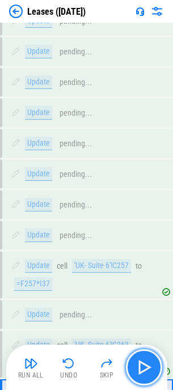
click at [142, 235] on img "button" at bounding box center [144, 367] width 18 height 18
click at [141, 235] on img "button" at bounding box center [144, 367] width 18 height 18
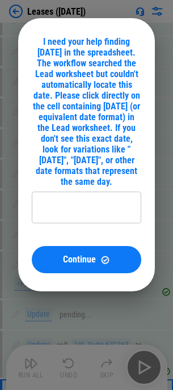
type input "*********"
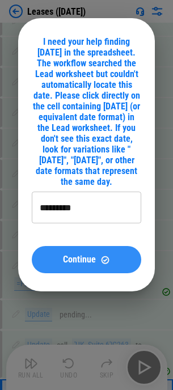
click at [94, 235] on span "Continue" at bounding box center [79, 259] width 33 height 9
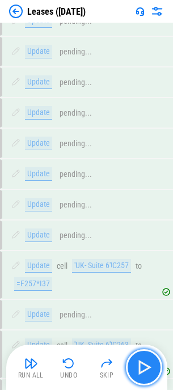
click at [149, 235] on img "button" at bounding box center [144, 367] width 18 height 18
click at [142, 235] on img "button" at bounding box center [144, 367] width 18 height 18
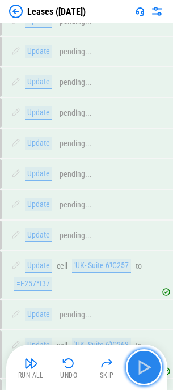
click at [142, 235] on img "button" at bounding box center [144, 367] width 18 height 18
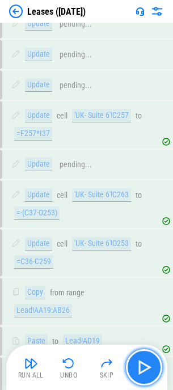
scroll to position [13973, 0]
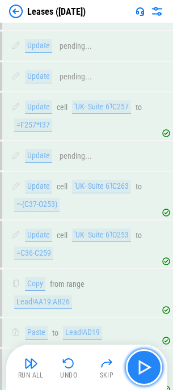
click at [142, 235] on img "button" at bounding box center [144, 367] width 18 height 18
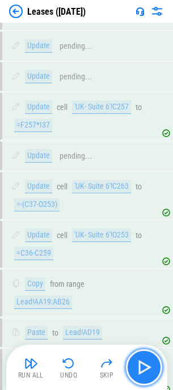
click at [142, 235] on img "button" at bounding box center [144, 367] width 18 height 18
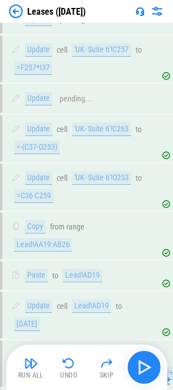
scroll to position [14119, 0]
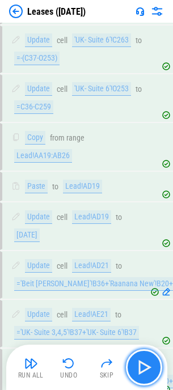
click at [142, 235] on img "button" at bounding box center [144, 367] width 18 height 18
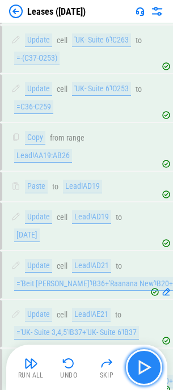
click at [142, 235] on img "button" at bounding box center [144, 367] width 18 height 18
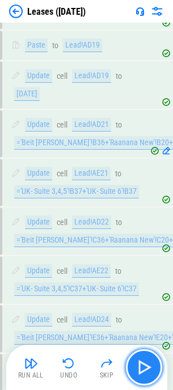
scroll to position [14265, 0]
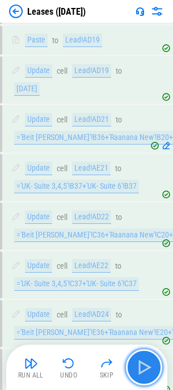
click at [142, 235] on img "button" at bounding box center [144, 367] width 18 height 18
click at [143, 235] on img "button" at bounding box center [144, 367] width 18 height 18
click at [152, 235] on img "button" at bounding box center [144, 367] width 18 height 18
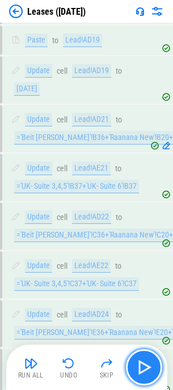
click at [150, 235] on img "button" at bounding box center [144, 367] width 18 height 18
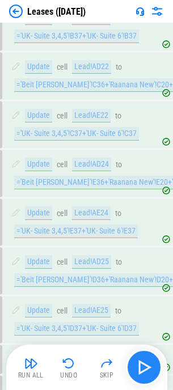
scroll to position [14424, 0]
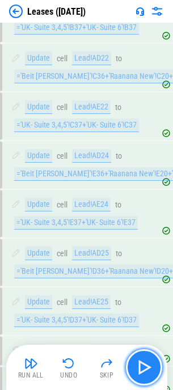
click at [150, 235] on img "button" at bounding box center [144, 367] width 18 height 18
click at [146, 235] on img "button" at bounding box center [144, 367] width 18 height 18
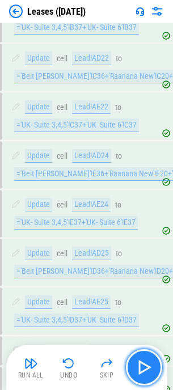
click at [146, 235] on img "button" at bounding box center [144, 367] width 18 height 18
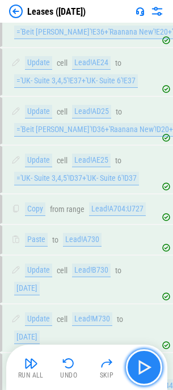
scroll to position [14570, 0]
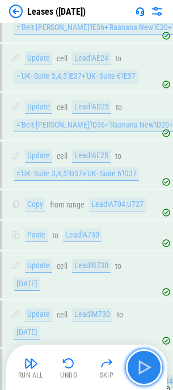
click at [146, 235] on img "button" at bounding box center [144, 367] width 18 height 18
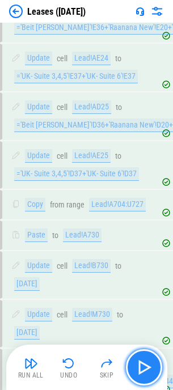
click at [146, 235] on img "button" at bounding box center [144, 367] width 18 height 18
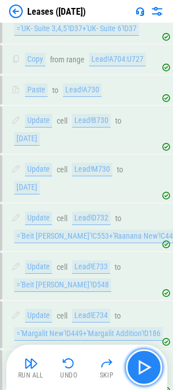
click at [146, 235] on img "button" at bounding box center [144, 367] width 18 height 18
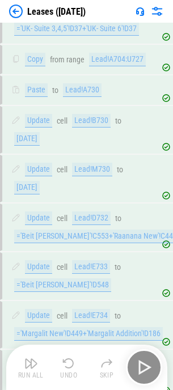
scroll to position [14717, 0]
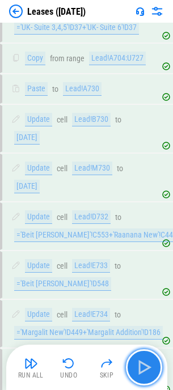
click at [146, 235] on img "button" at bounding box center [144, 367] width 18 height 18
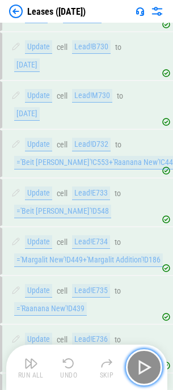
click at [146, 235] on img "button" at bounding box center [144, 367] width 18 height 18
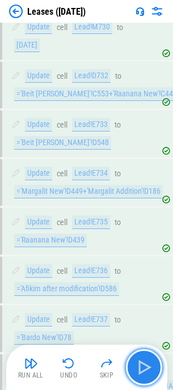
click at [146, 235] on img "button" at bounding box center [144, 367] width 18 height 18
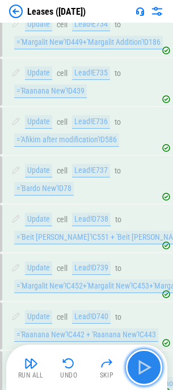
scroll to position [15009, 0]
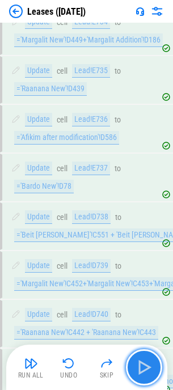
click at [146, 235] on img "button" at bounding box center [144, 367] width 18 height 18
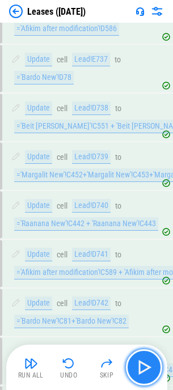
scroll to position [15138, 0]
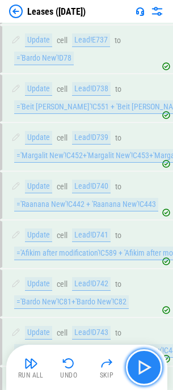
click at [146, 235] on img "button" at bounding box center [144, 367] width 18 height 18
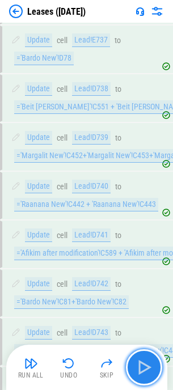
click at [146, 235] on img "button" at bounding box center [144, 367] width 18 height 18
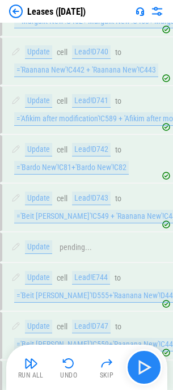
scroll to position [15275, 0]
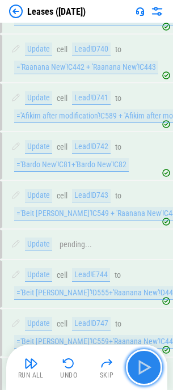
click at [146, 235] on img "button" at bounding box center [144, 367] width 18 height 18
click at [142, 235] on img "button" at bounding box center [144, 367] width 18 height 18
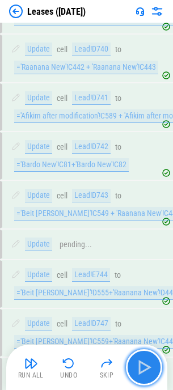
click at [142, 235] on img "button" at bounding box center [144, 367] width 18 height 18
click at [151, 235] on img "button" at bounding box center [144, 367] width 18 height 18
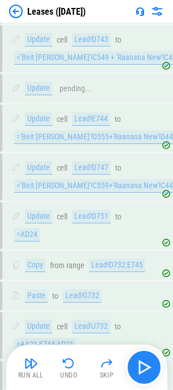
scroll to position [15443, 0]
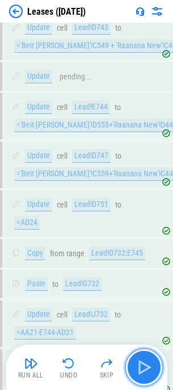
click at [151, 235] on img "button" at bounding box center [144, 367] width 18 height 18
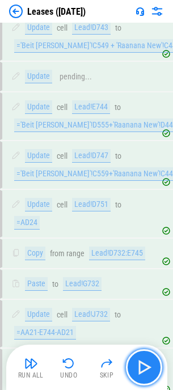
click at [151, 235] on img "button" at bounding box center [144, 367] width 18 height 18
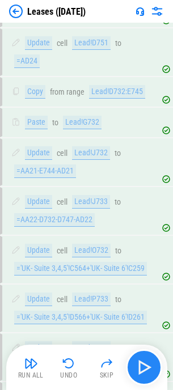
scroll to position [15620, 0]
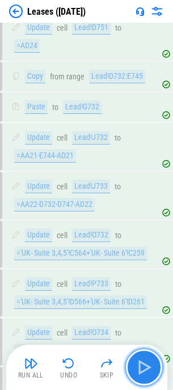
click at [151, 235] on img "button" at bounding box center [144, 367] width 18 height 18
click at [141, 235] on img "button" at bounding box center [144, 367] width 18 height 18
click at [143, 235] on img "button" at bounding box center [144, 367] width 18 height 18
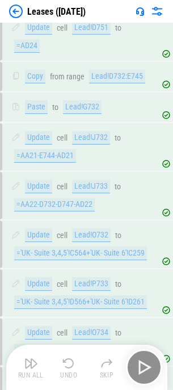
click at [143, 235] on div "Run All Undo Skip" at bounding box center [88, 367] width 150 height 36
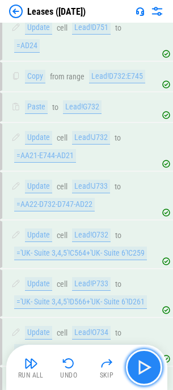
click at [143, 235] on img "button" at bounding box center [144, 367] width 18 height 18
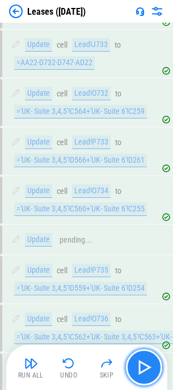
scroll to position [15766, 0]
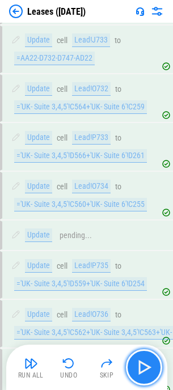
click at [143, 235] on img "button" at bounding box center [144, 367] width 18 height 18
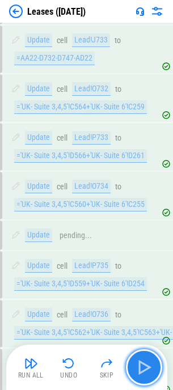
click at [140, 235] on img "button" at bounding box center [144, 367] width 18 height 18
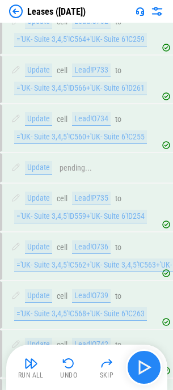
scroll to position [15866, 0]
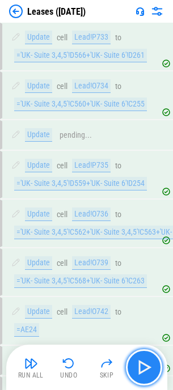
click at [140, 235] on img "button" at bounding box center [144, 367] width 18 height 18
click at [146, 235] on img "button" at bounding box center [144, 367] width 18 height 18
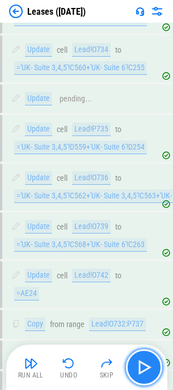
click at [148, 235] on img "button" at bounding box center [144, 367] width 18 height 18
click at [141, 235] on img "button" at bounding box center [144, 367] width 18 height 18
